Goal: Task Accomplishment & Management: Use online tool/utility

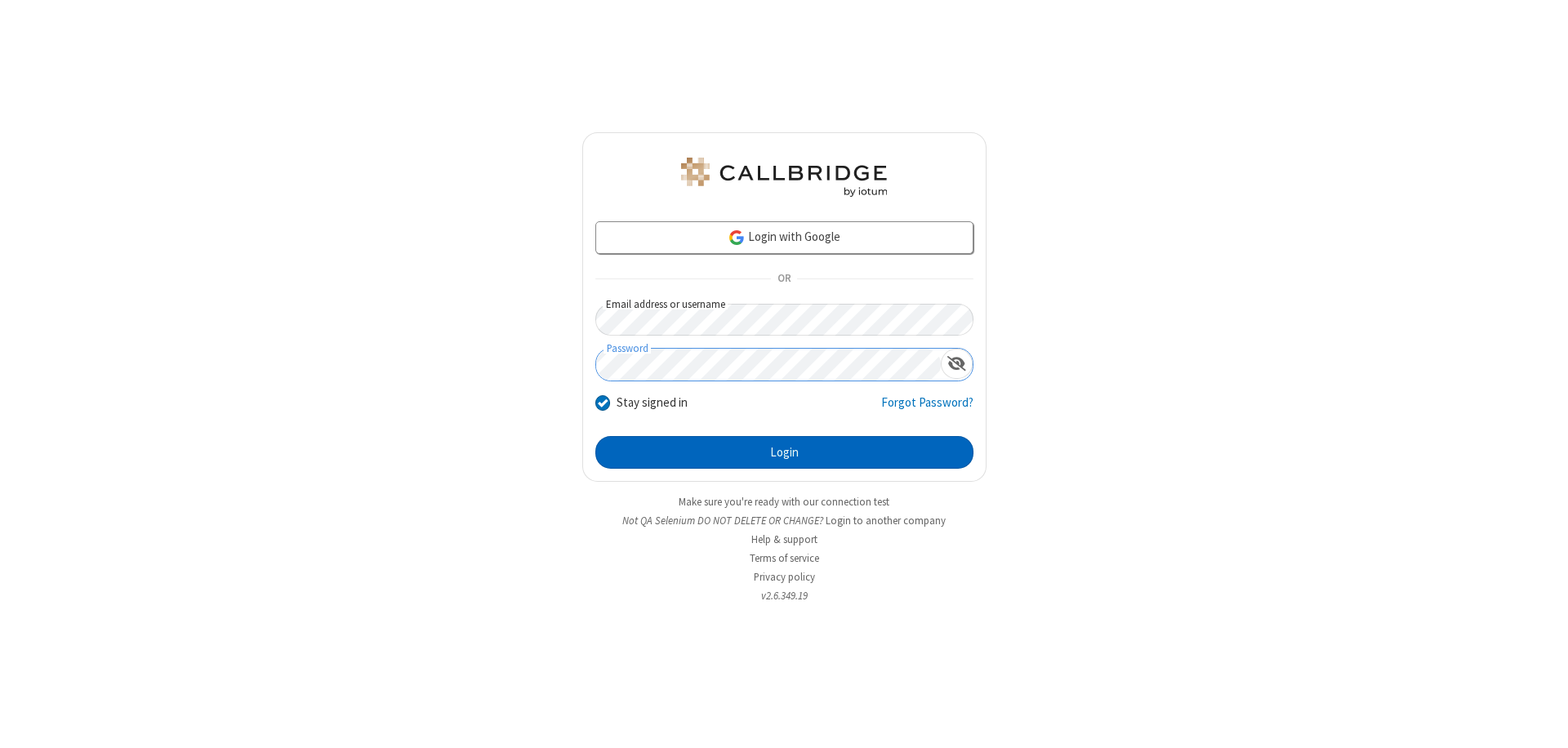
click at [784, 452] on button "Login" at bounding box center [784, 452] width 378 height 33
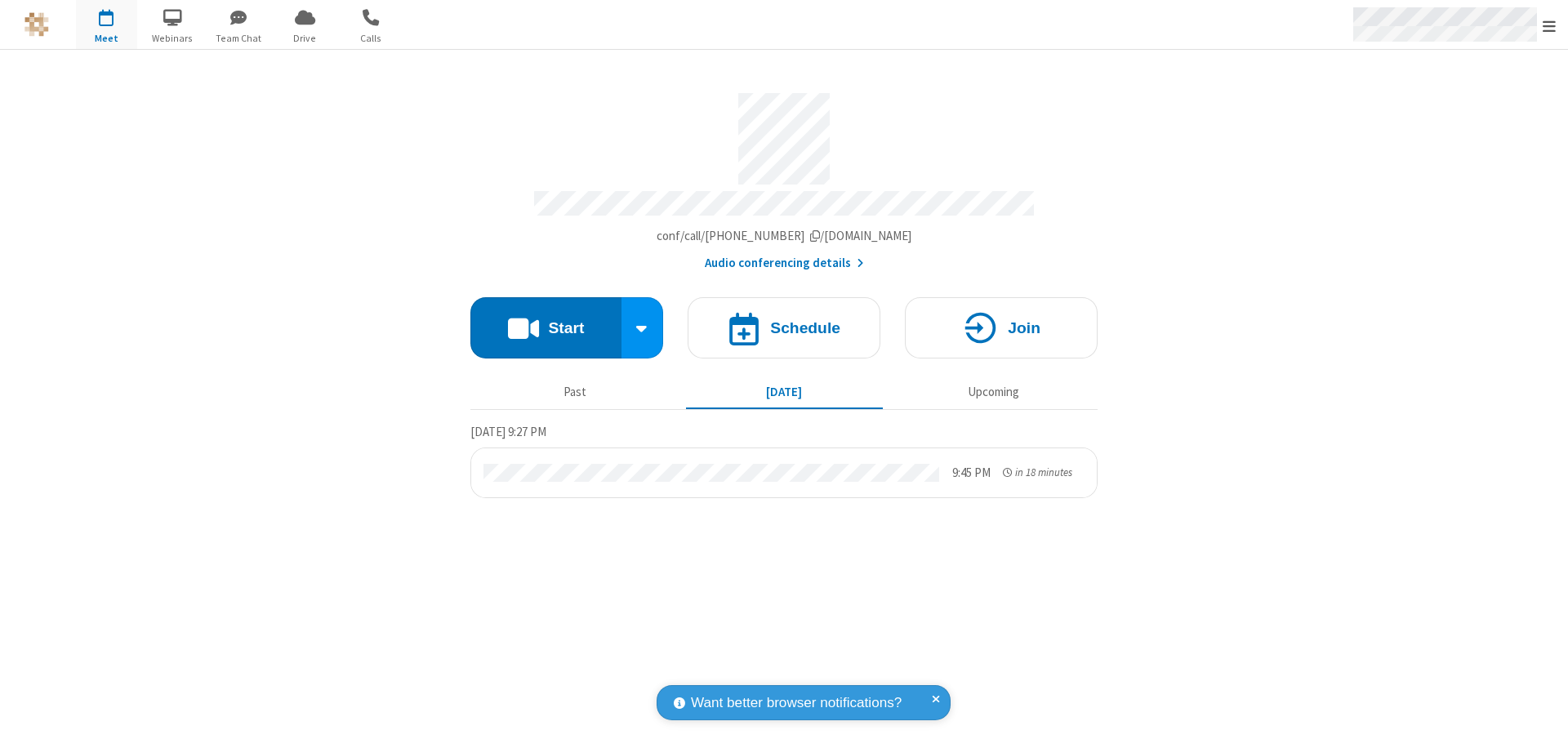
click at [1550, 25] on span "Open menu" at bounding box center [1549, 26] width 13 height 16
click at [305, 38] on span "Drive" at bounding box center [305, 38] width 62 height 14
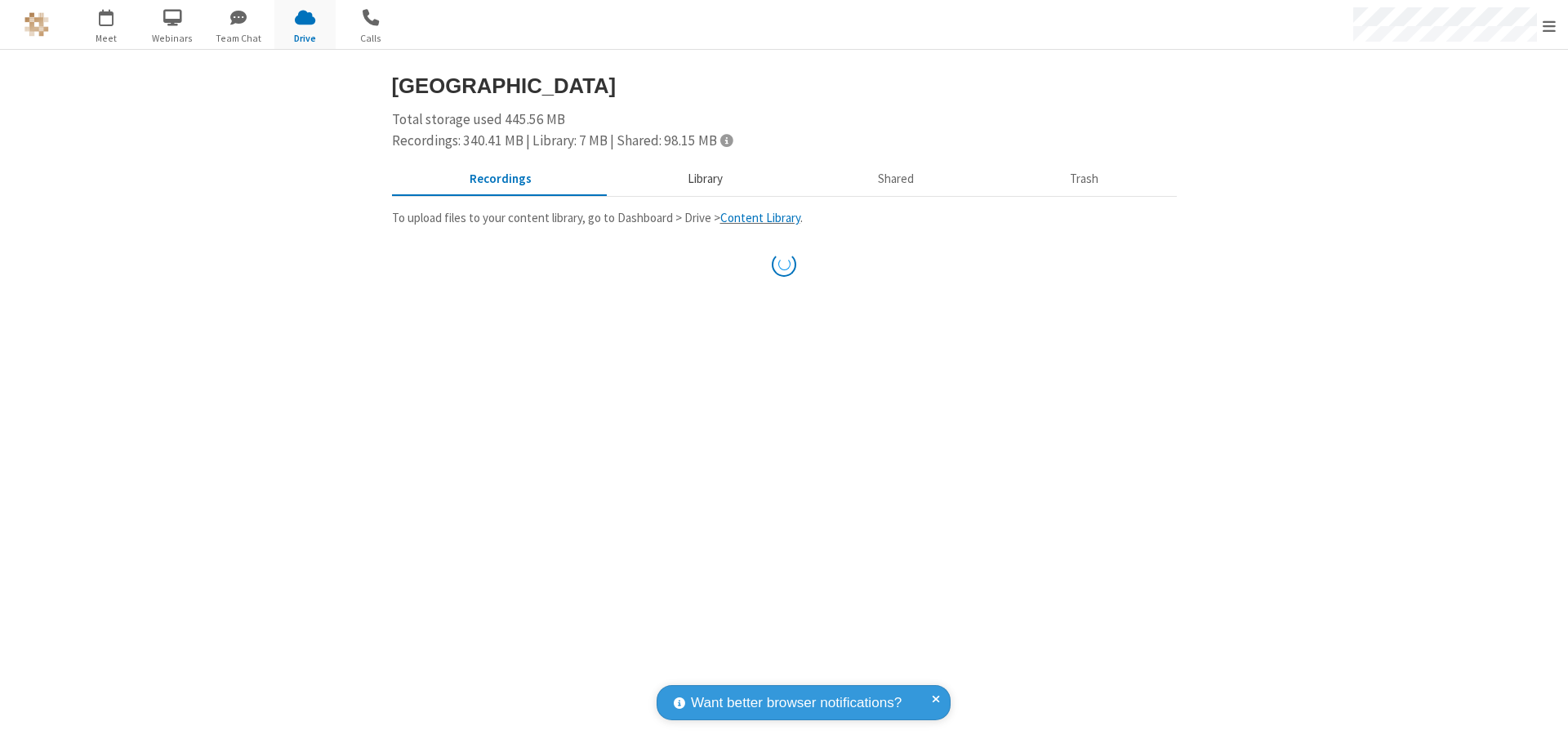
click at [702, 179] on button "Library" at bounding box center [704, 179] width 191 height 31
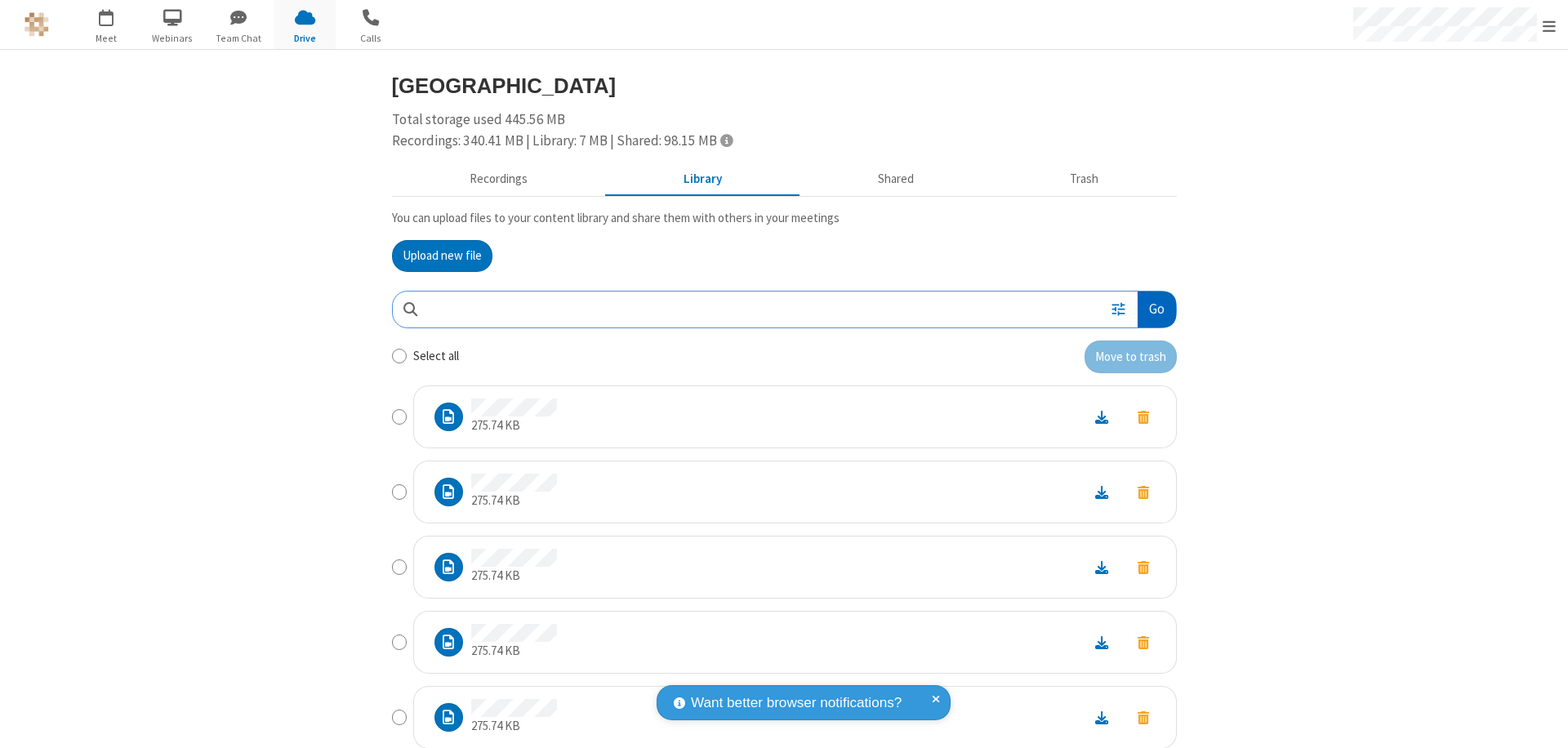
click at [1150, 308] on button "Go" at bounding box center [1157, 309] width 38 height 37
click at [435, 256] on button "Upload new file" at bounding box center [442, 256] width 100 height 33
